Goal: Contribute content

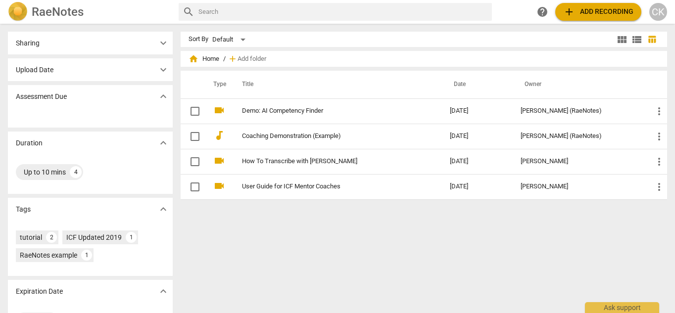
click at [210, 11] on input "text" at bounding box center [344, 12] width 290 height 16
click at [202, 60] on span "home Home" at bounding box center [204, 59] width 31 height 10
click at [25, 16] on img at bounding box center [18, 12] width 20 height 20
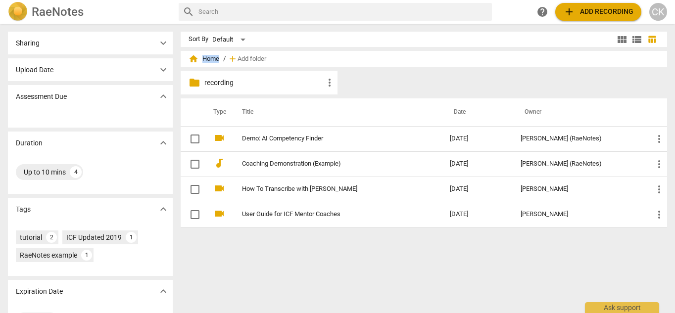
click at [25, 16] on img at bounding box center [18, 12] width 20 height 20
click at [327, 84] on span "more_vert" at bounding box center [330, 83] width 12 height 12
click at [390, 39] on div at bounding box center [337, 156] width 675 height 313
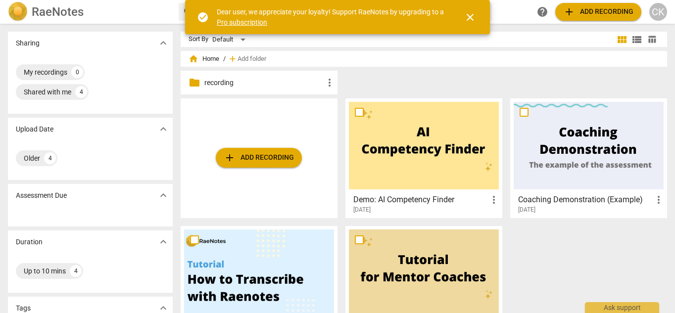
click at [468, 22] on span "close" at bounding box center [470, 17] width 12 height 12
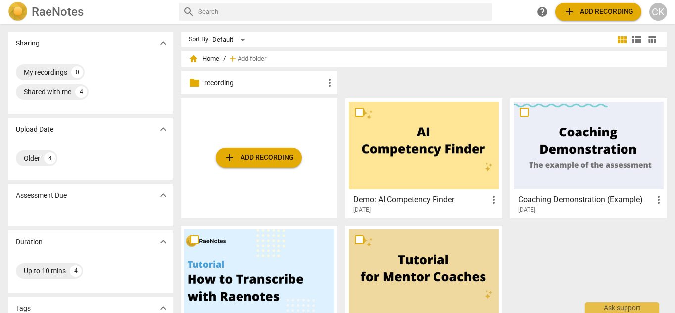
click at [468, 22] on div "RaeNotes search help add Add recording CK" at bounding box center [337, 12] width 675 height 24
click at [660, 8] on div "CK" at bounding box center [659, 12] width 18 height 18
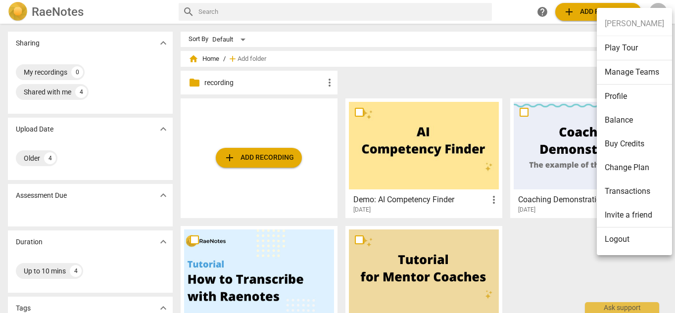
click at [547, 60] on div at bounding box center [337, 156] width 675 height 313
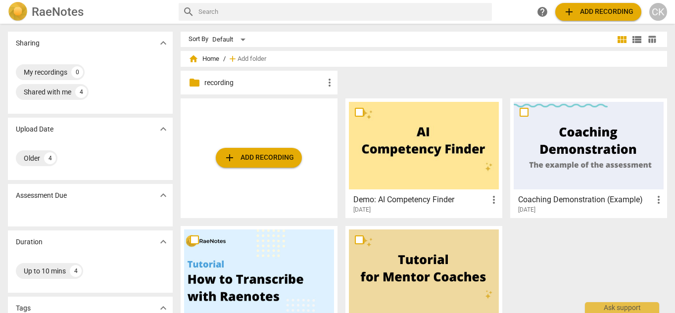
click at [271, 155] on span "add Add recording" at bounding box center [259, 158] width 70 height 12
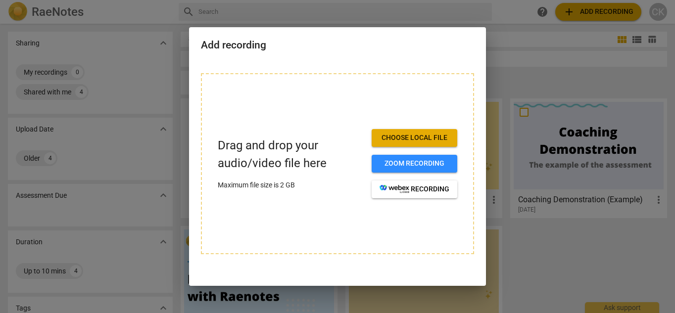
click at [271, 155] on p "Drag and drop your audio/video file here" at bounding box center [291, 154] width 146 height 35
click at [537, 52] on div at bounding box center [337, 156] width 675 height 313
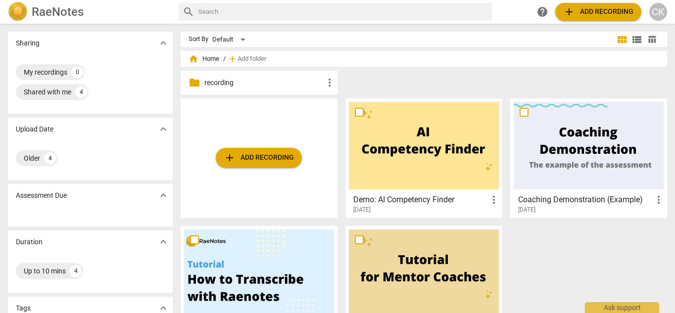
click at [537, 52] on div "home Home / add Add folder" at bounding box center [424, 59] width 471 height 16
click at [55, 8] on h2 "RaeNotes" at bounding box center [58, 12] width 52 height 14
click at [325, 82] on span "more_vert" at bounding box center [330, 83] width 12 height 12
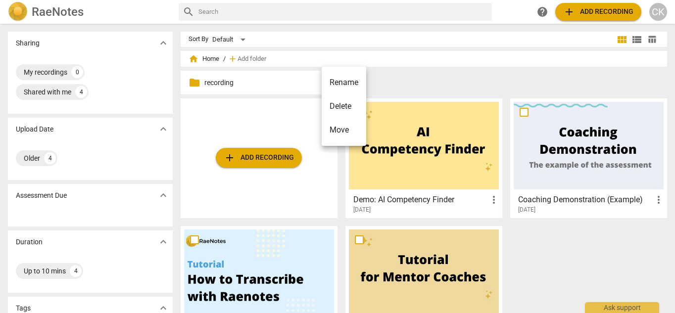
click at [256, 158] on div at bounding box center [337, 156] width 675 height 313
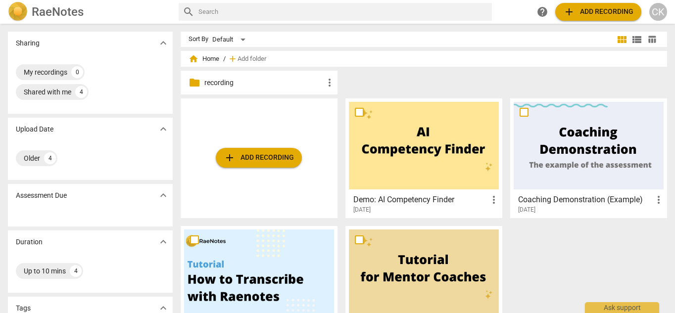
click at [272, 155] on span "add Add recording" at bounding box center [259, 158] width 70 height 12
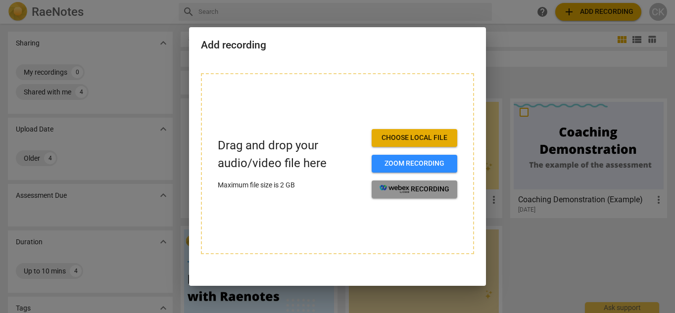
click at [417, 187] on span "recording" at bounding box center [415, 190] width 70 height 10
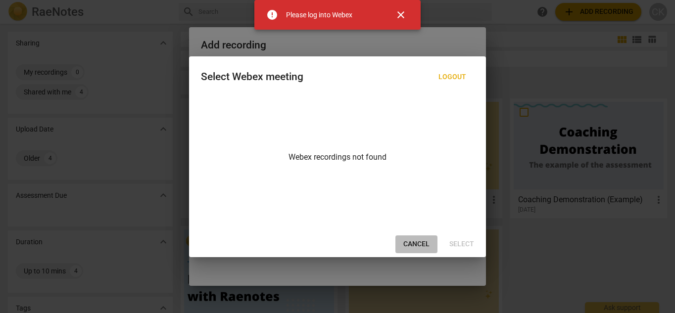
click at [417, 241] on span "Cancel" at bounding box center [417, 245] width 26 height 10
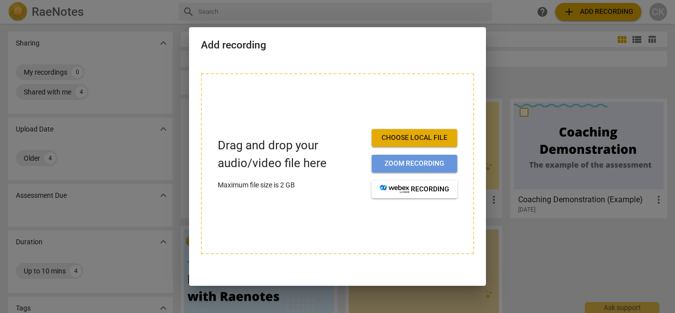
click at [415, 165] on span "Zoom recording" at bounding box center [415, 164] width 70 height 10
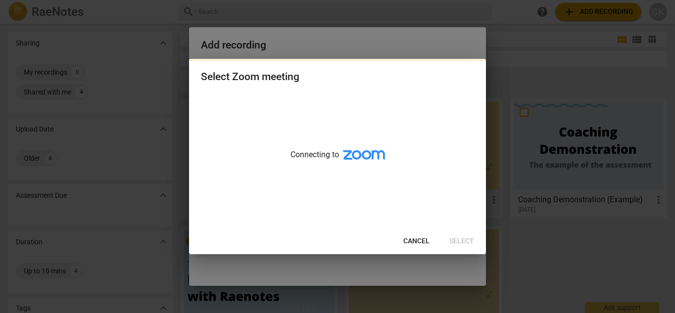
click at [413, 239] on span "Cancel" at bounding box center [417, 242] width 26 height 10
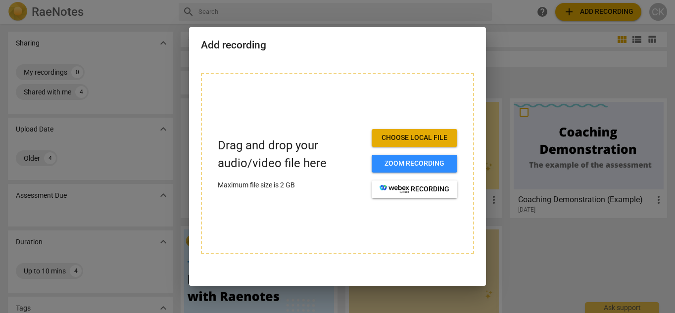
click at [417, 139] on span "Choose local file" at bounding box center [415, 138] width 70 height 10
